Goal: Task Accomplishment & Management: Manage account settings

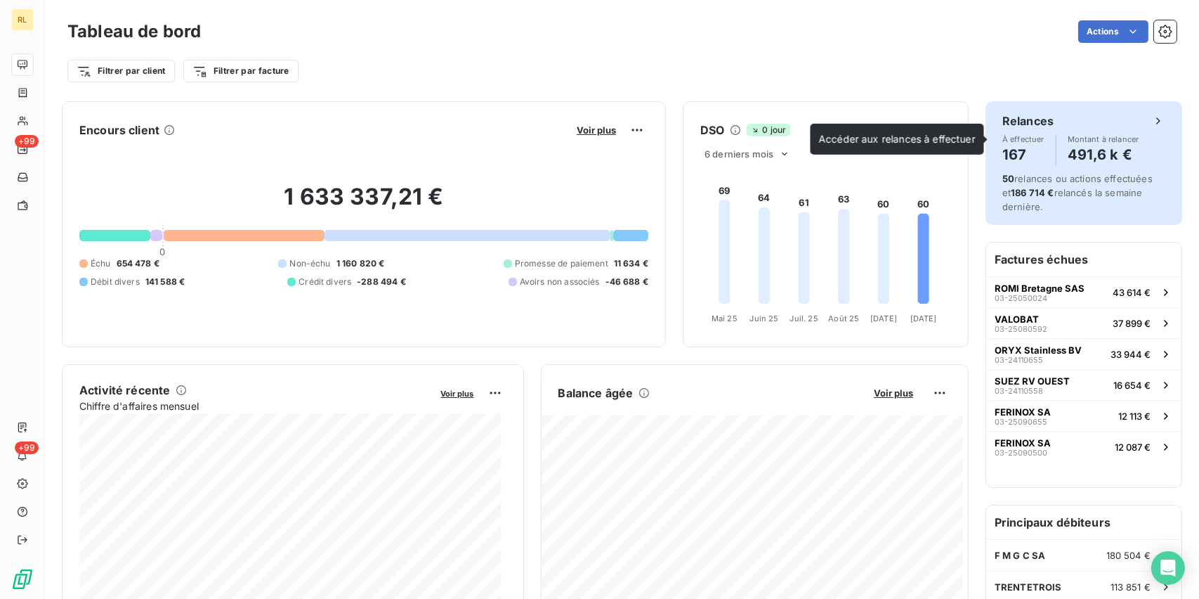
click at [1002, 157] on h4 "167" at bounding box center [1023, 154] width 42 height 22
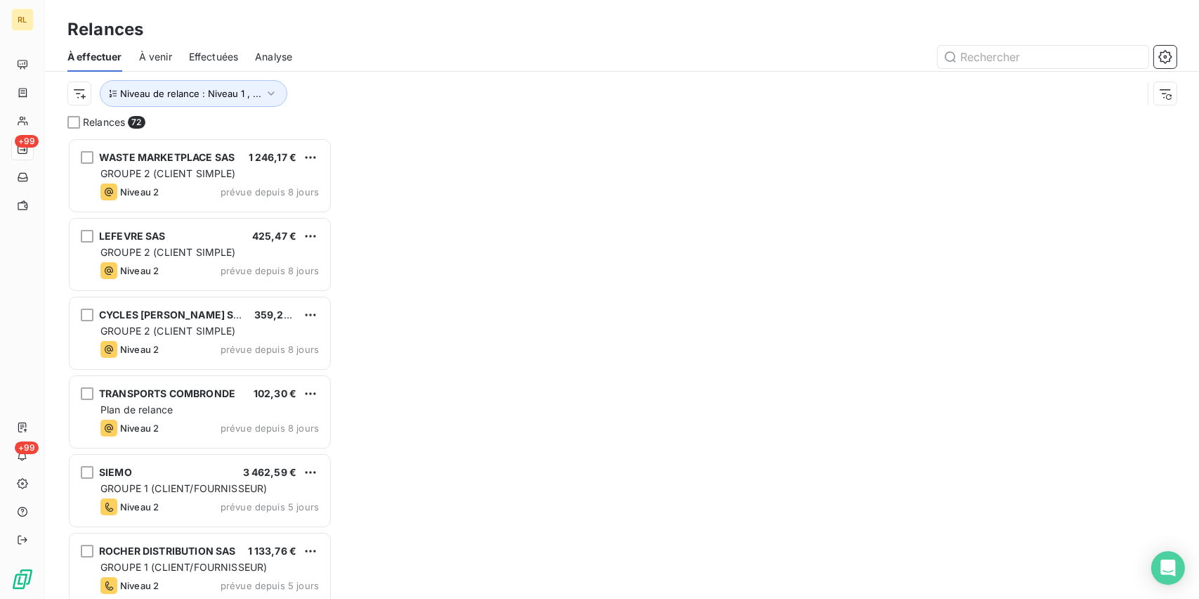
scroll to position [450, 254]
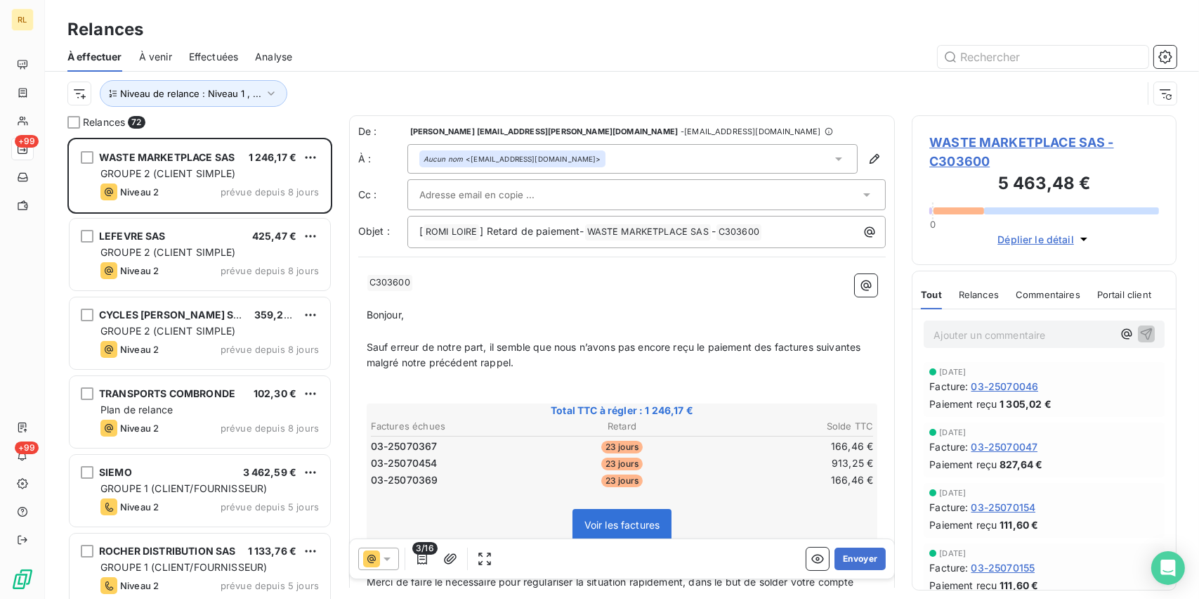
click at [99, 55] on span "À effectuer" at bounding box center [94, 57] width 55 height 14
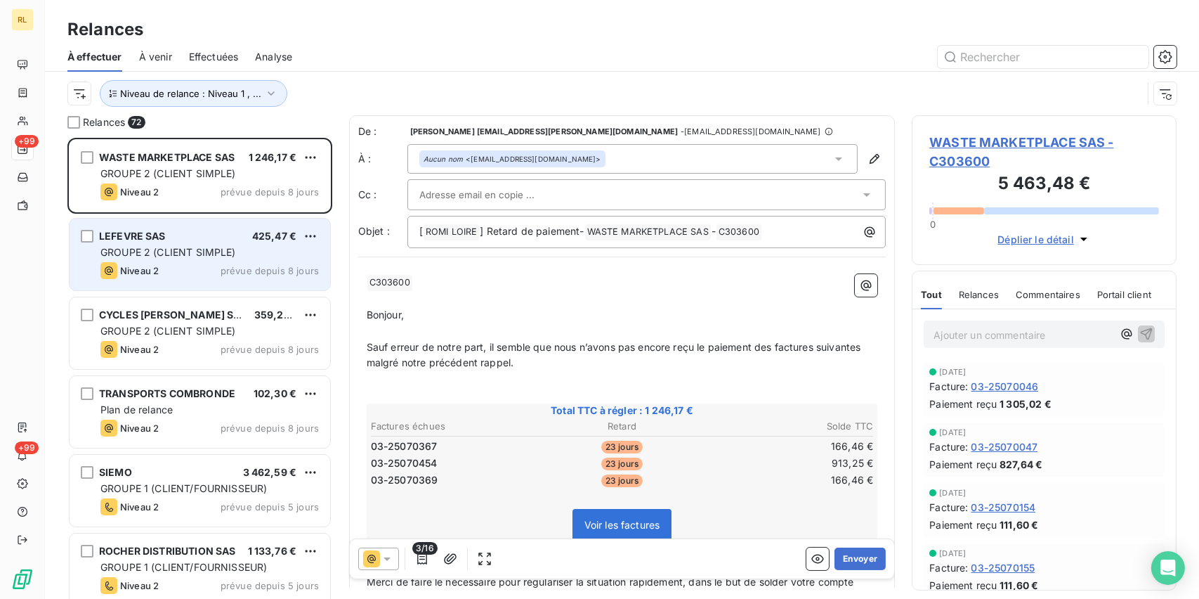
click at [138, 235] on span "LEFEVRE SAS" at bounding box center [132, 236] width 67 height 12
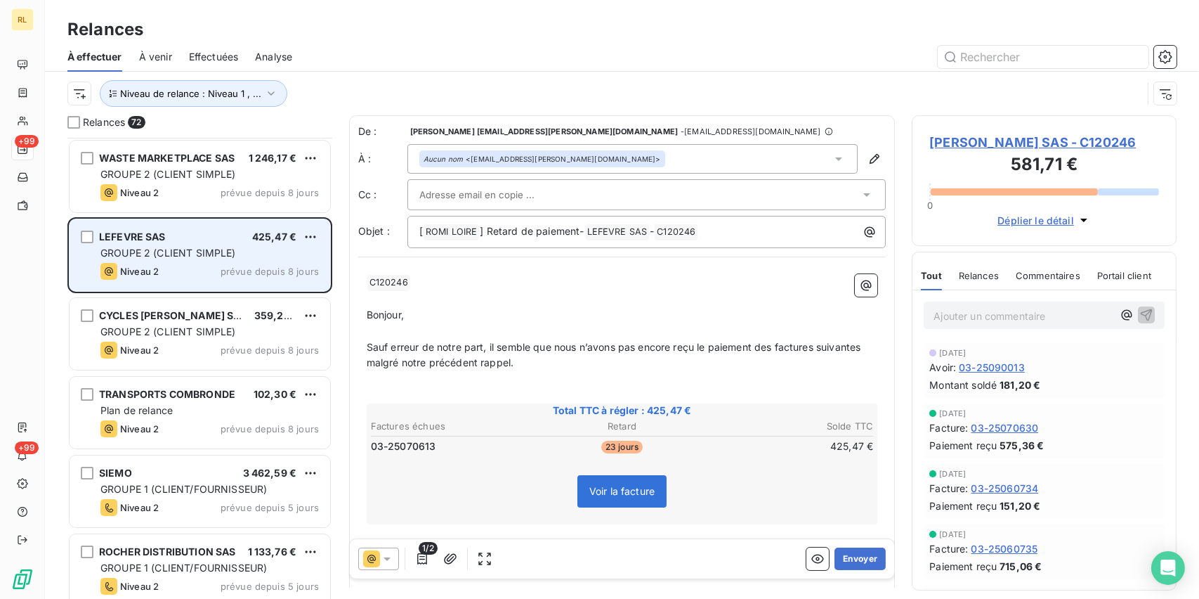
scroll to position [140, 0]
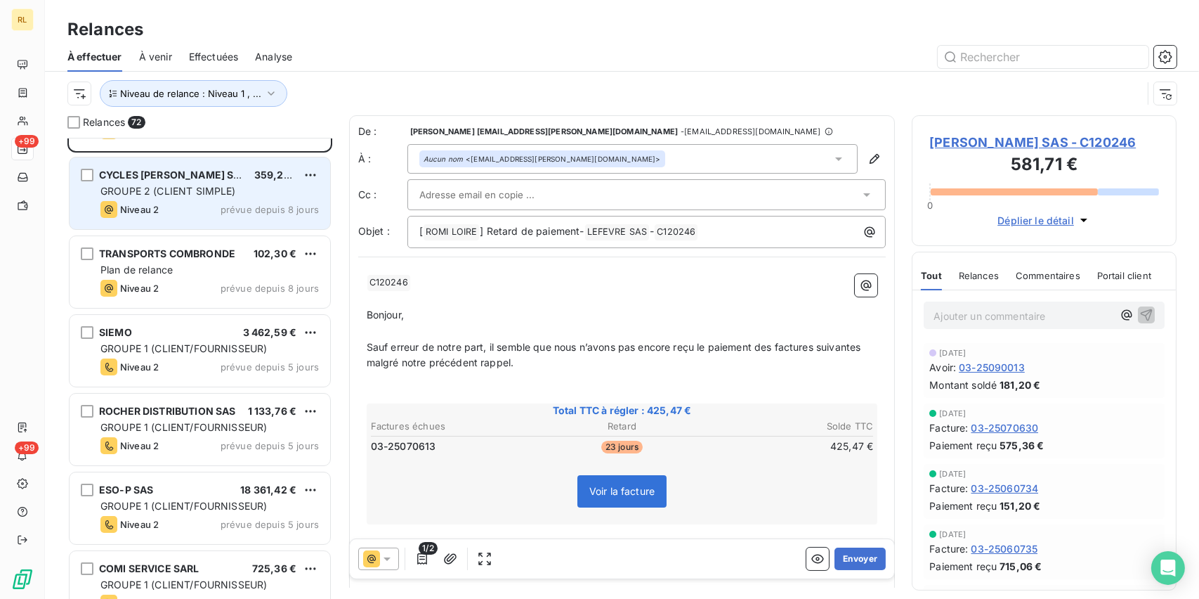
click at [151, 216] on div "Niveau 2" at bounding box center [129, 209] width 58 height 17
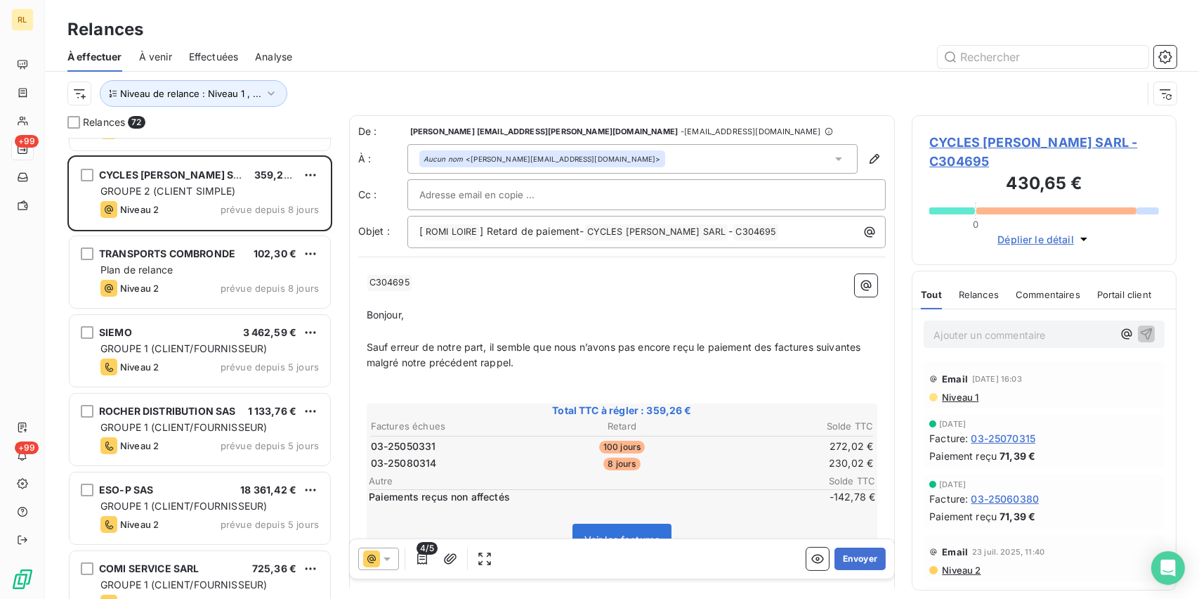
click at [169, 308] on div "TRANSPORTS COMBRONDE 102,30 € Plan de relance Niveau 2 prévue depuis 8 jours" at bounding box center [199, 273] width 265 height 79
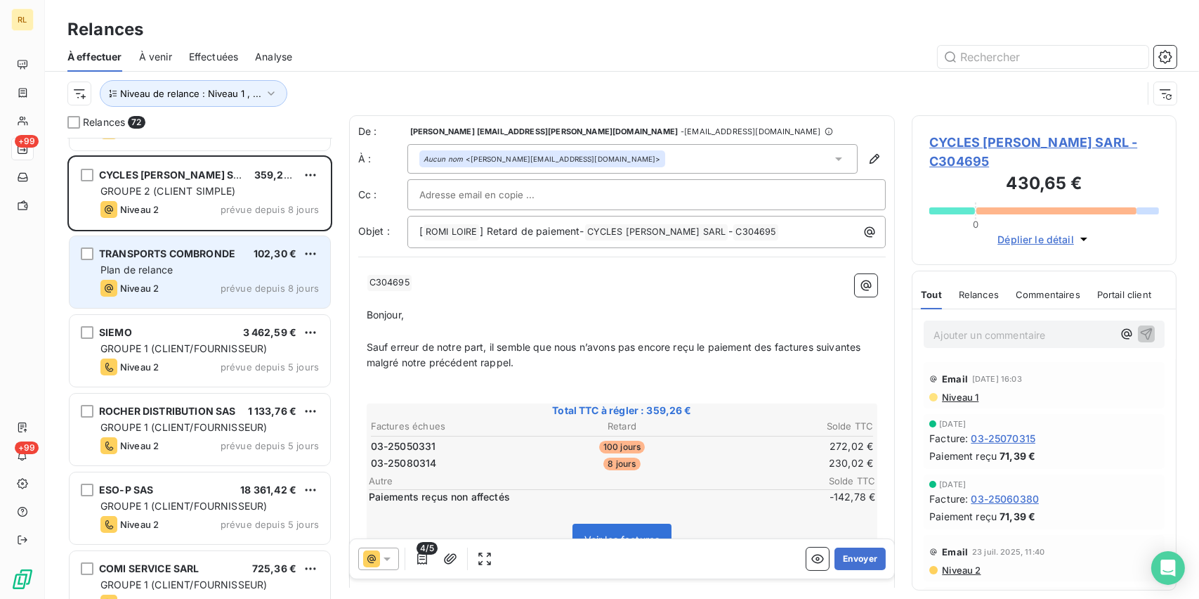
click at [172, 287] on div "Niveau 2 prévue depuis 8 jours" at bounding box center [209, 288] width 218 height 17
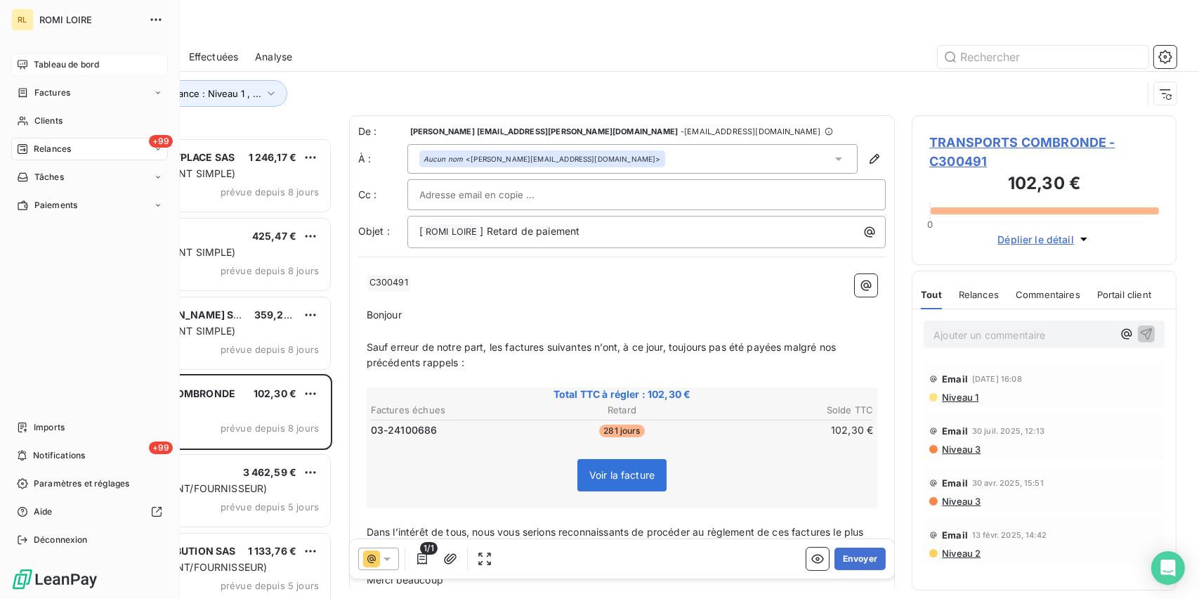
click at [55, 67] on span "Tableau de bord" at bounding box center [66, 64] width 65 height 13
